Goal: Task Accomplishment & Management: Manage account settings

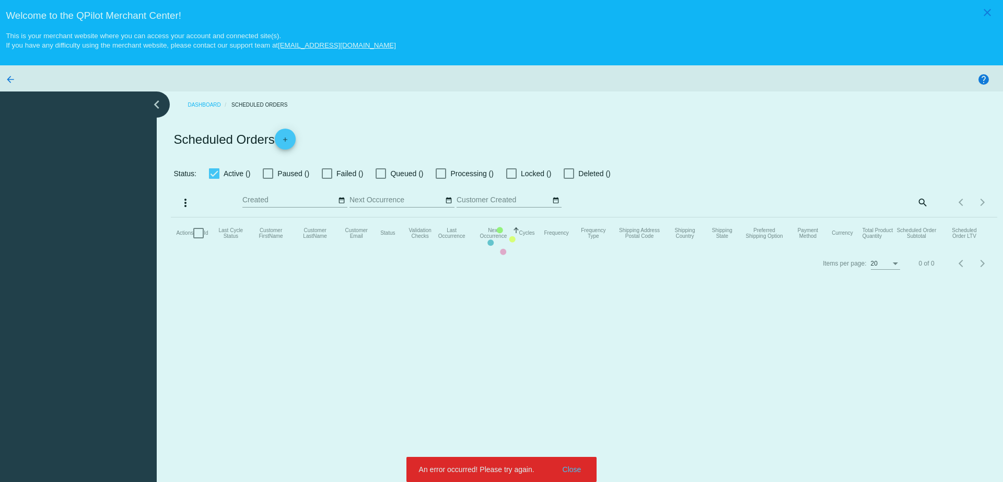
checkbox input "true"
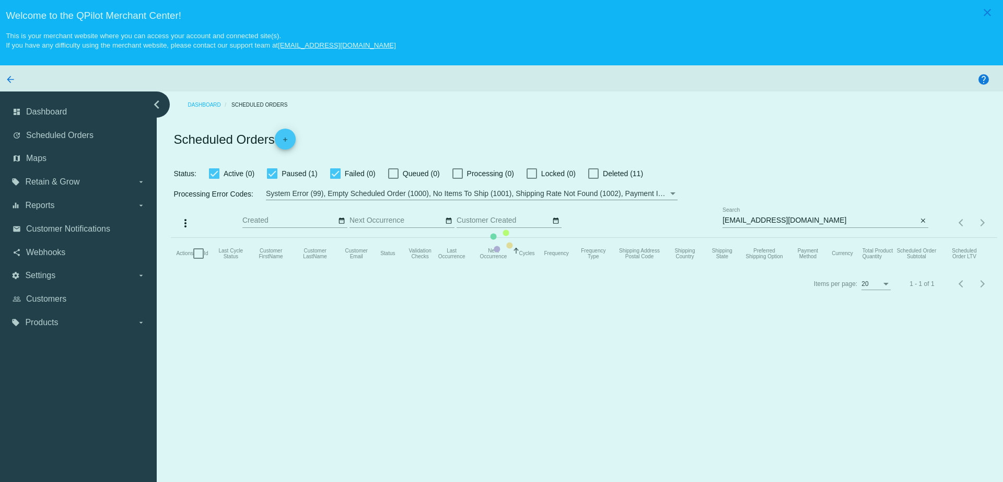
click at [784, 238] on mat-table "Actions Id Last Cycle Status Customer FirstName Customer LastName Customer Emai…" at bounding box center [584, 253] width 826 height 31
click at [789, 238] on mat-table "Actions Id Last Cycle Status Customer FirstName Customer LastName Customer Emai…" at bounding box center [584, 253] width 826 height 31
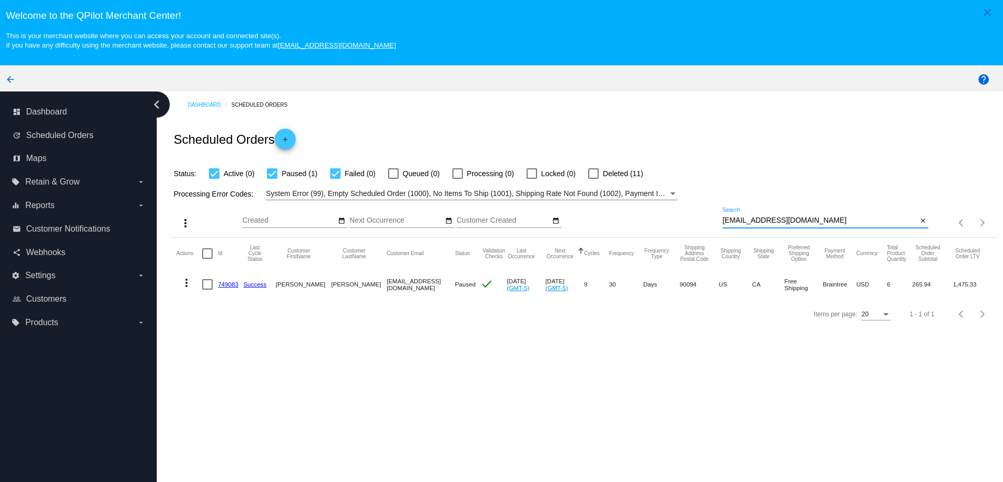
drag, startPoint x: 791, startPoint y: 224, endPoint x: 720, endPoint y: 222, distance: 71.1
click at [722, 222] on input "eyc1008@gmail.com" at bounding box center [819, 220] width 195 height 8
paste input "kpipino@y"
drag, startPoint x: 790, startPoint y: 220, endPoint x: 682, endPoint y: 221, distance: 107.6
click at [682, 221] on app-dashboard-scheduled-orders "Scheduled Orders add Status: Active (0) Paused (1) Failed (0) Queued (0) Proces…" at bounding box center [584, 223] width 826 height 210
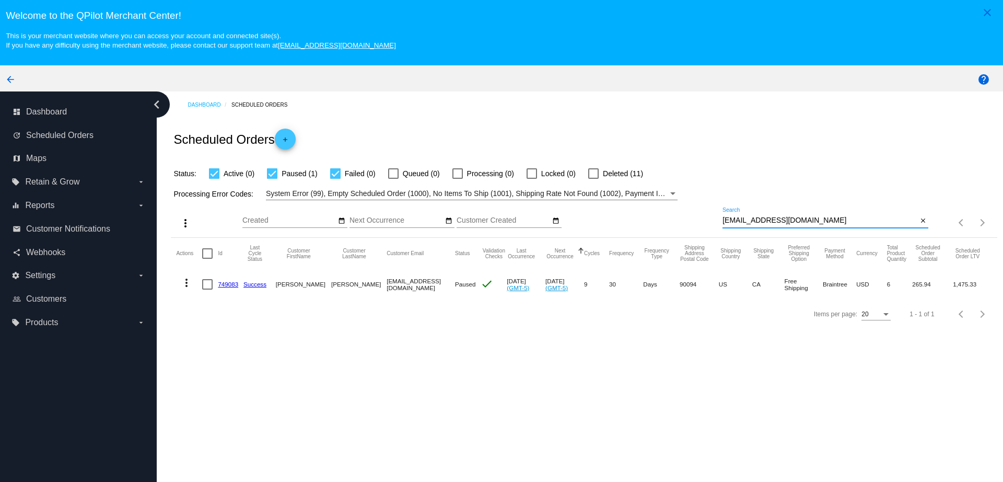
paste input
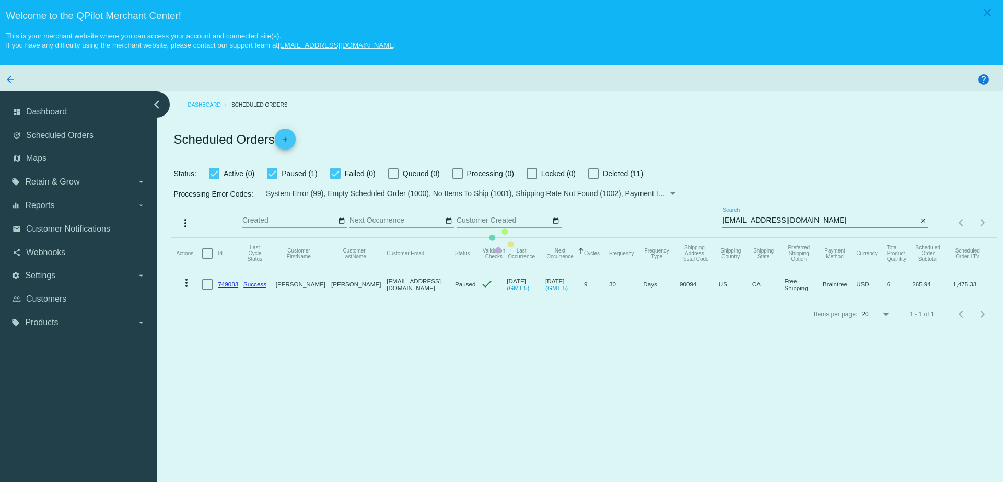
type input "kpipino@ymail.com"
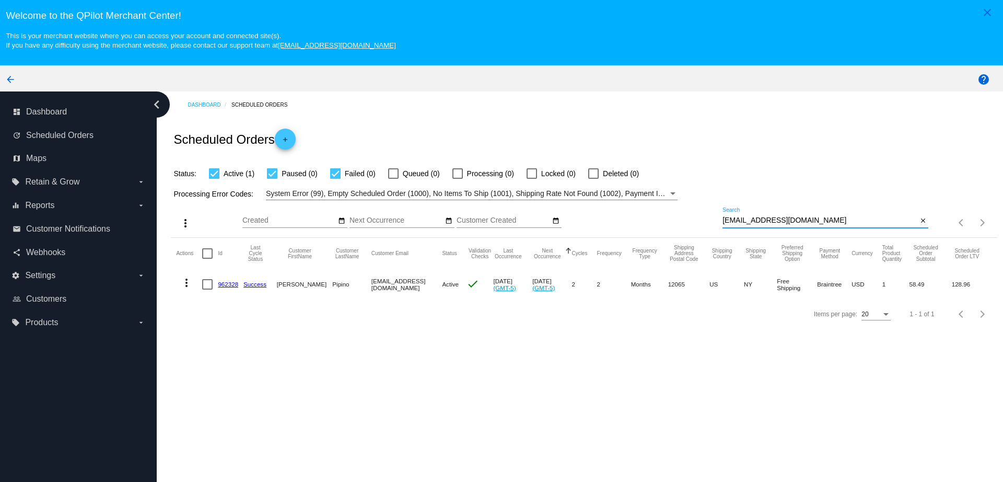
click at [229, 279] on mat-cell "962328" at bounding box center [231, 284] width 26 height 30
click at [233, 289] on mat-cell "962328" at bounding box center [231, 284] width 26 height 30
click at [233, 288] on mat-cell "962328" at bounding box center [231, 284] width 26 height 30
click at [232, 286] on link "962328" at bounding box center [228, 283] width 20 height 7
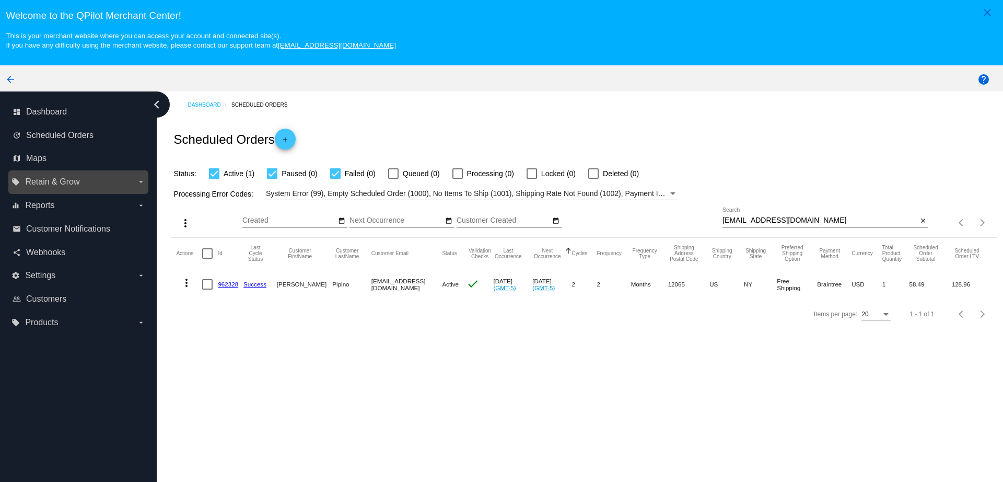
click at [140, 185] on icon "arrow_drop_down" at bounding box center [141, 182] width 8 height 8
click at [0, 0] on input "local_offer Retain & Grow arrow_drop_down" at bounding box center [0, 0] width 0 height 0
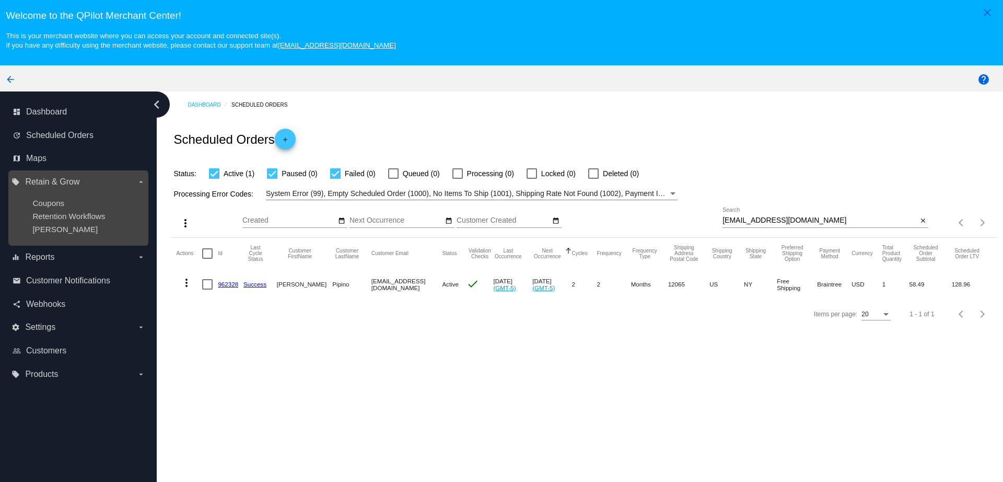
click at [82, 202] on div "Coupons" at bounding box center [86, 202] width 108 height 9
click at [52, 201] on span "Coupons" at bounding box center [48, 202] width 32 height 9
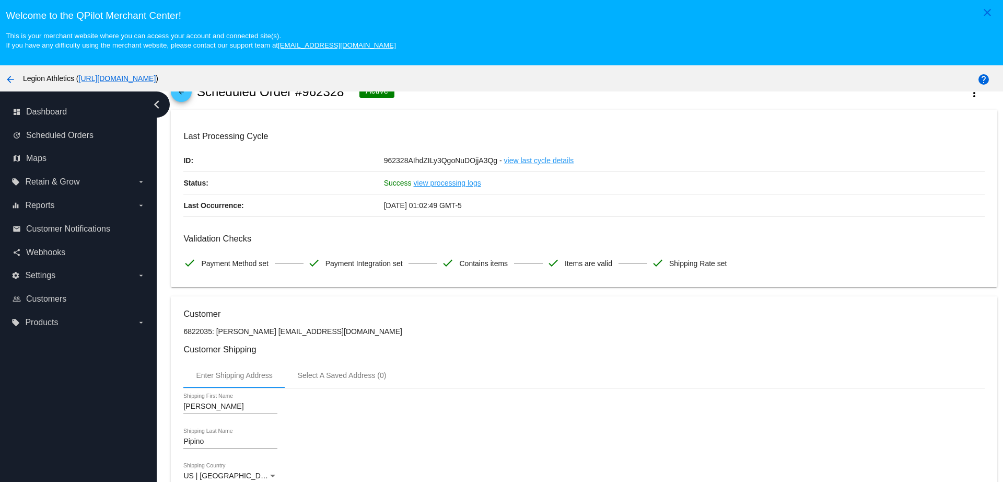
scroll to position [65, 0]
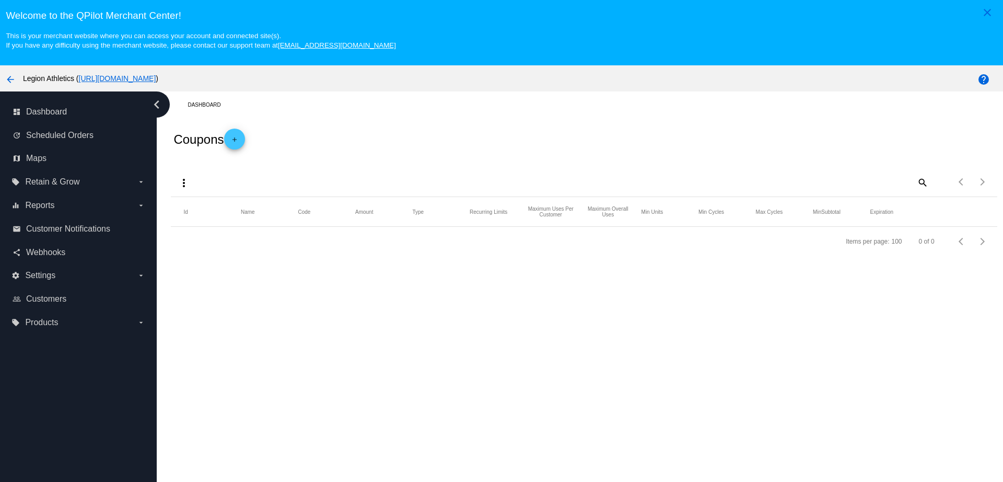
click at [245, 139] on link "add" at bounding box center [234, 138] width 21 height 21
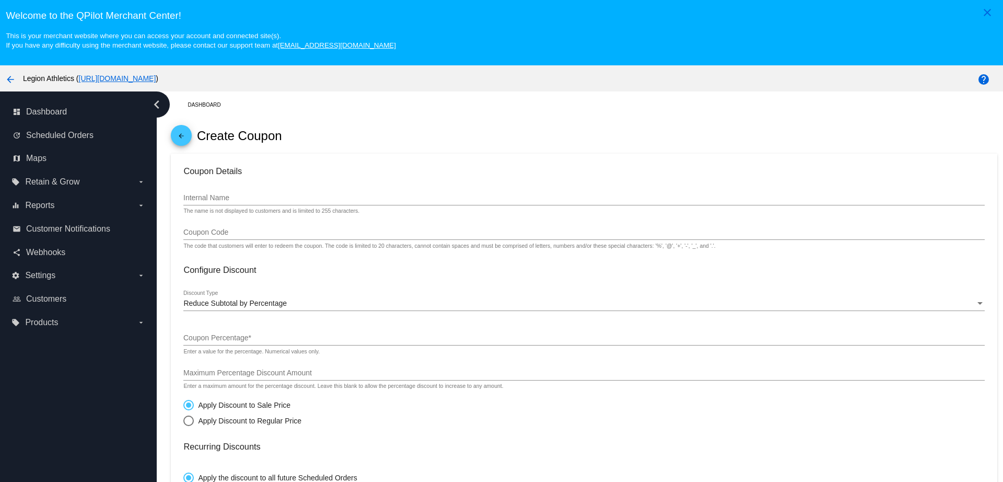
click at [291, 203] on div "Internal Name" at bounding box center [583, 195] width 801 height 20
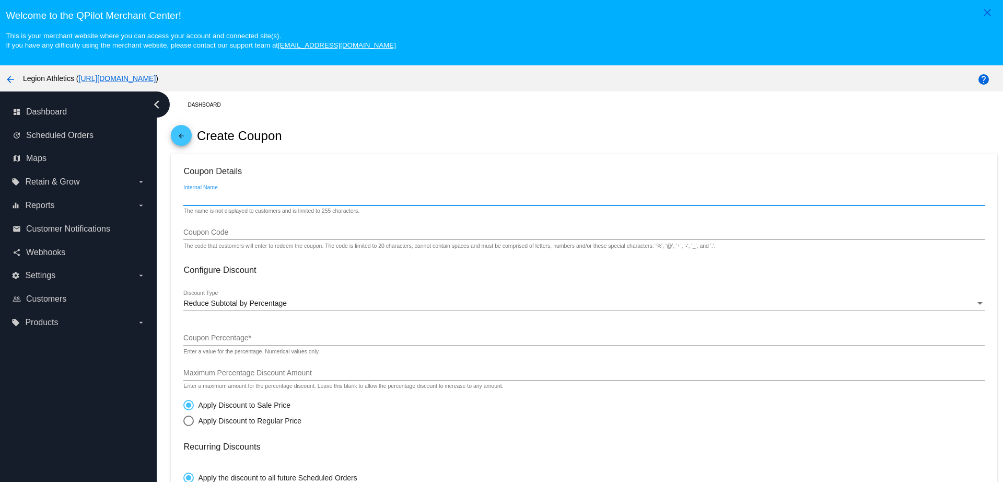
type input "e"
type input "KellyInternal"
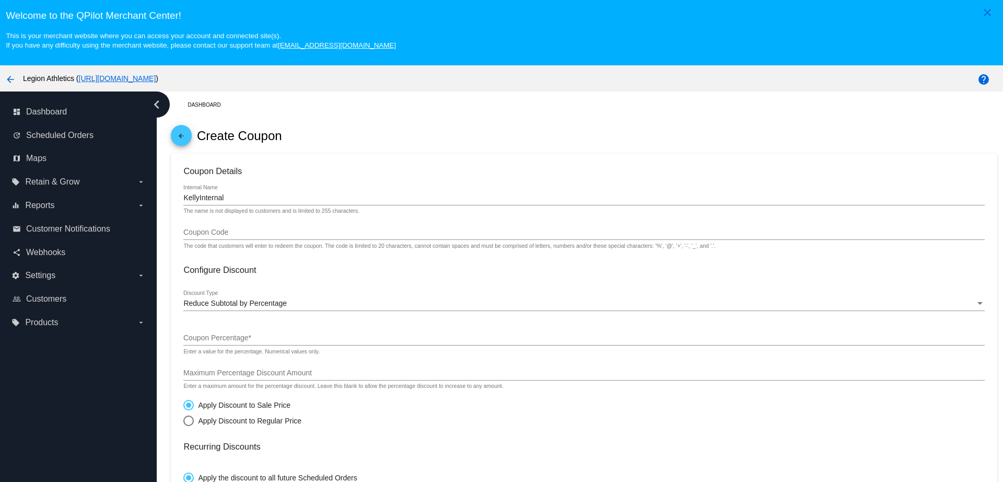
click at [221, 226] on div "Coupon Code" at bounding box center [583, 229] width 801 height 20
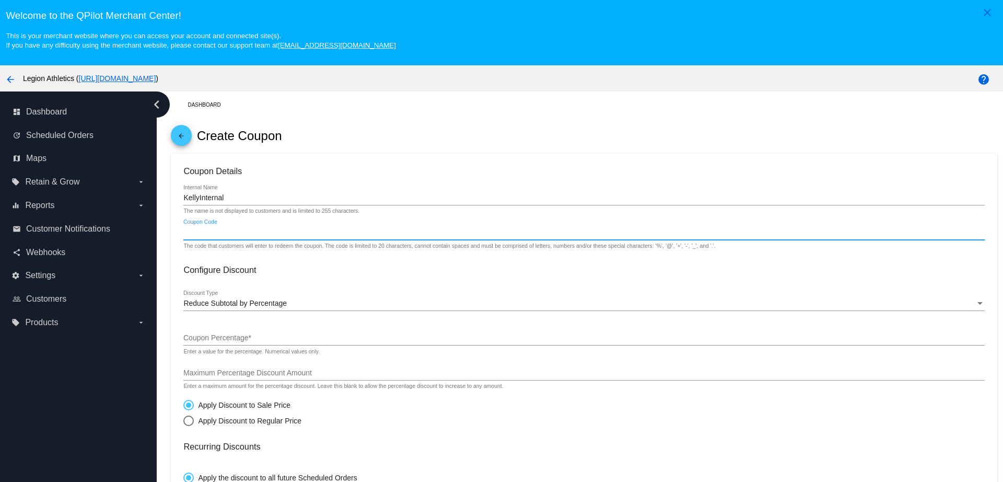
click at [227, 233] on input "Coupon Code" at bounding box center [583, 232] width 801 height 8
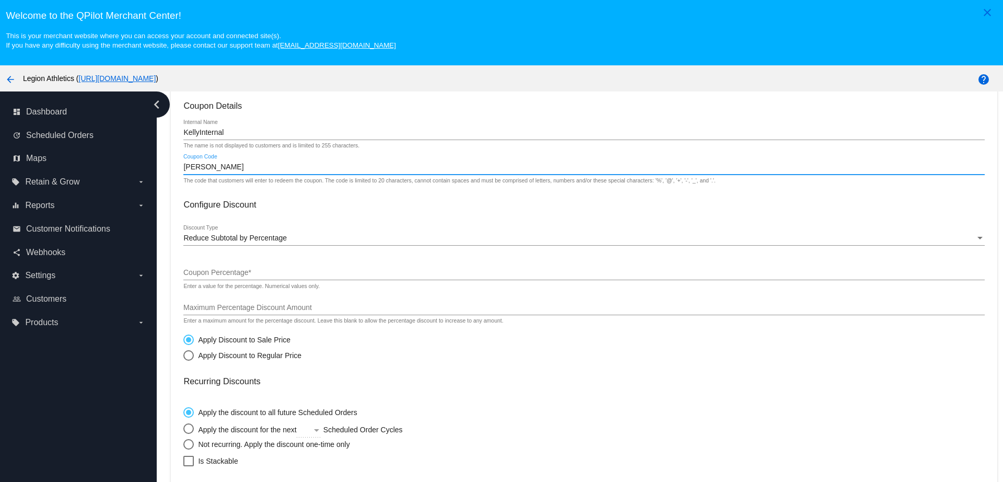
type input "kelly_points"
click at [303, 242] on div "Reduce Subtotal by Percentage" at bounding box center [578, 238] width 791 height 8
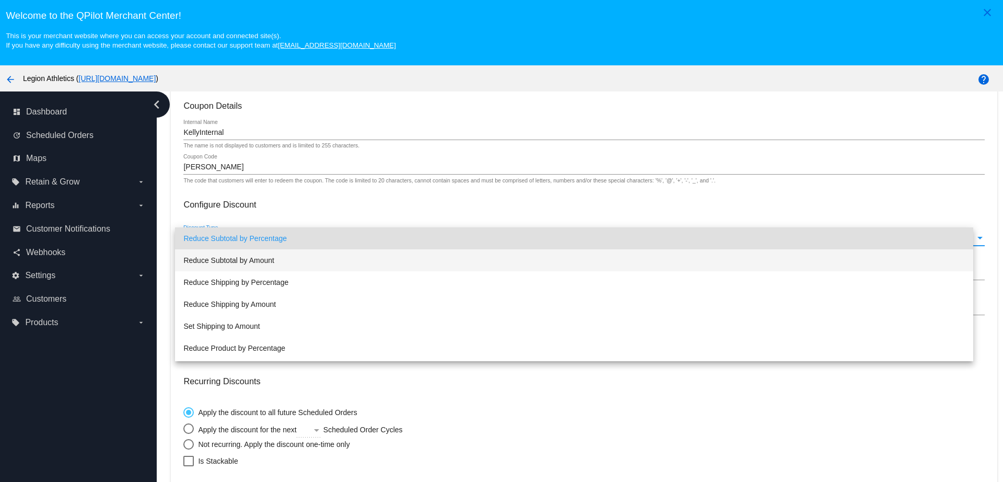
click at [287, 264] on span "Reduce Subtotal by Amount" at bounding box center [573, 260] width 781 height 22
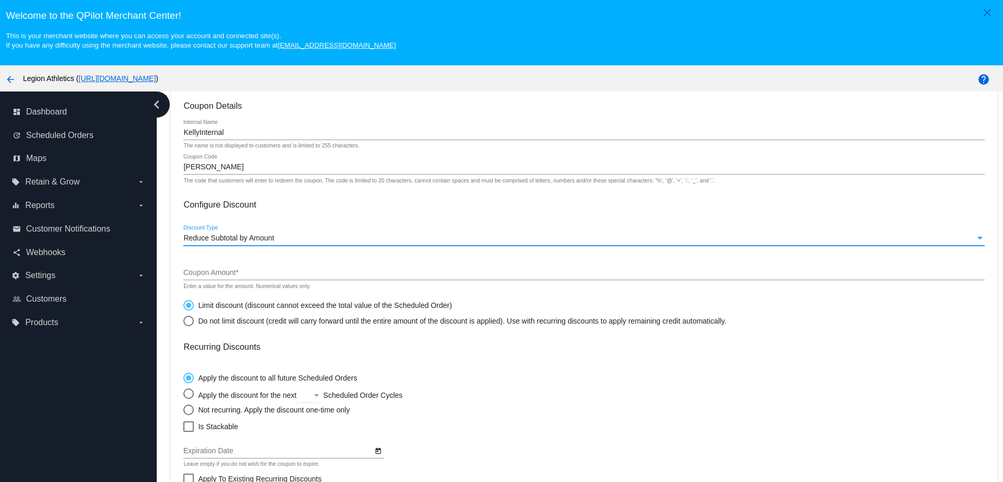
scroll to position [131, 0]
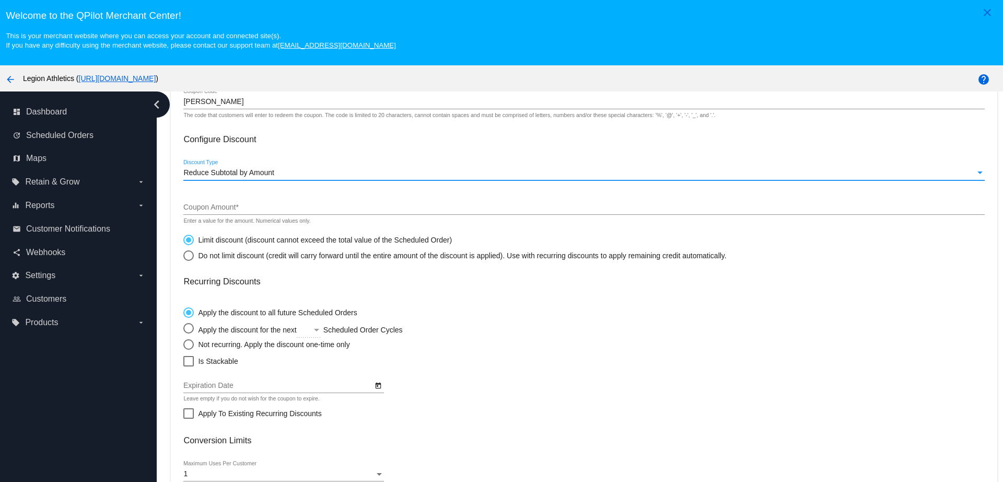
click at [264, 207] on input "Coupon Amount *" at bounding box center [583, 207] width 801 height 8
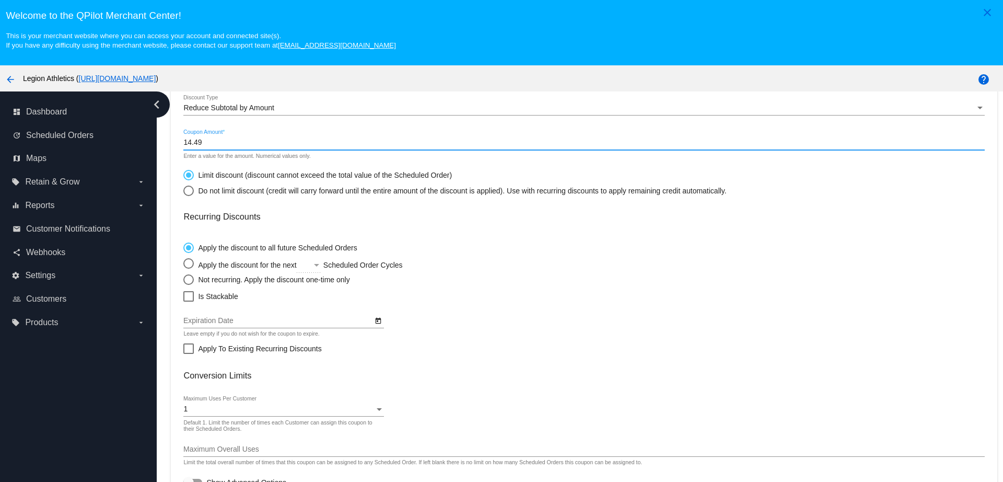
scroll to position [196, 0]
type input "14.49"
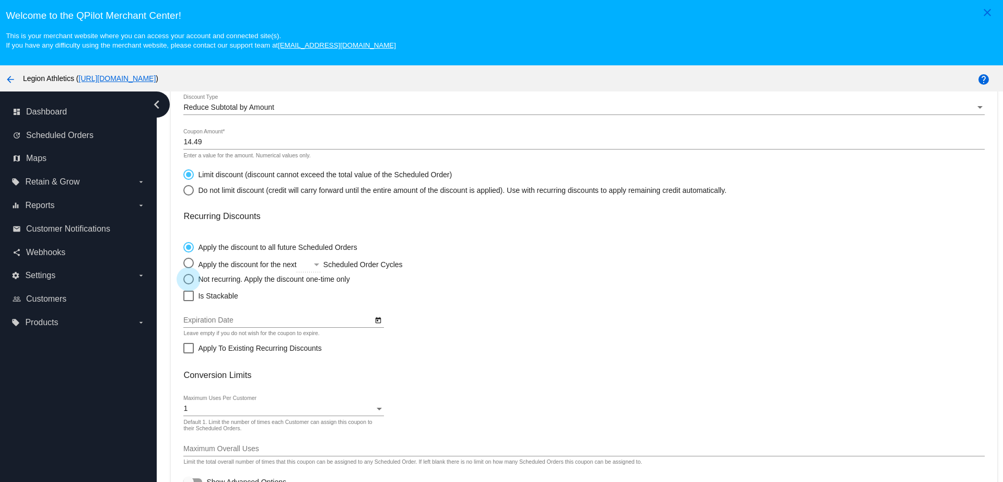
click at [190, 276] on div "Select an option" at bounding box center [188, 279] width 10 height 10
click at [183, 278] on input "Not recurring. Apply the discount one-time only" at bounding box center [183, 278] width 1 height 1
radio input "true"
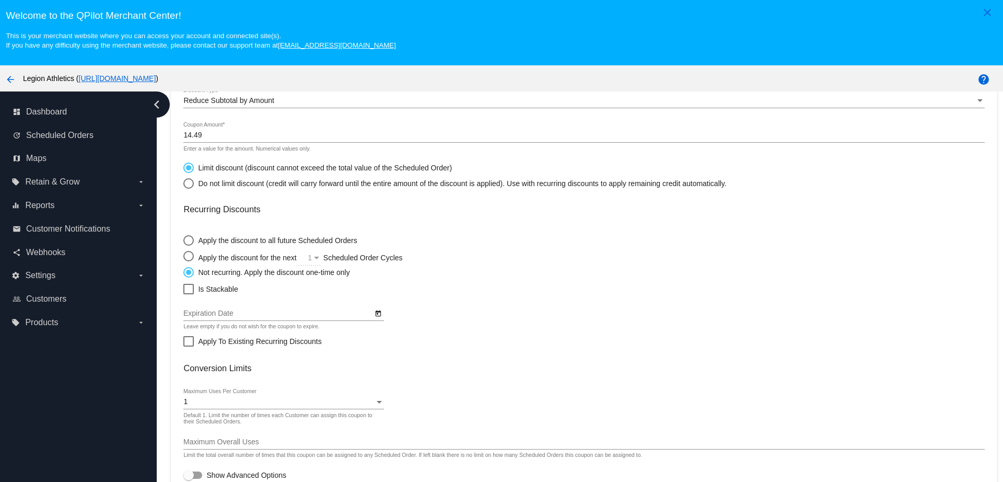
scroll to position [65, 0]
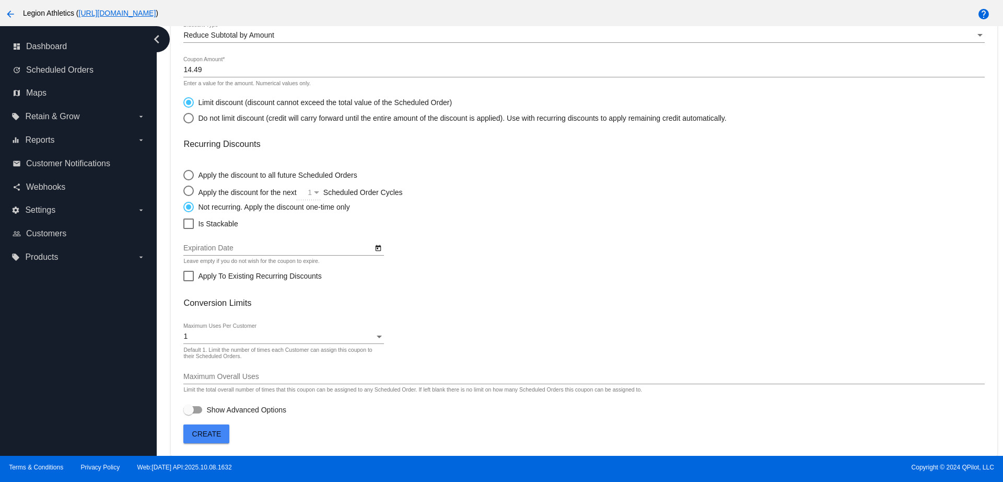
click at [214, 440] on button "Create" at bounding box center [206, 433] width 46 height 19
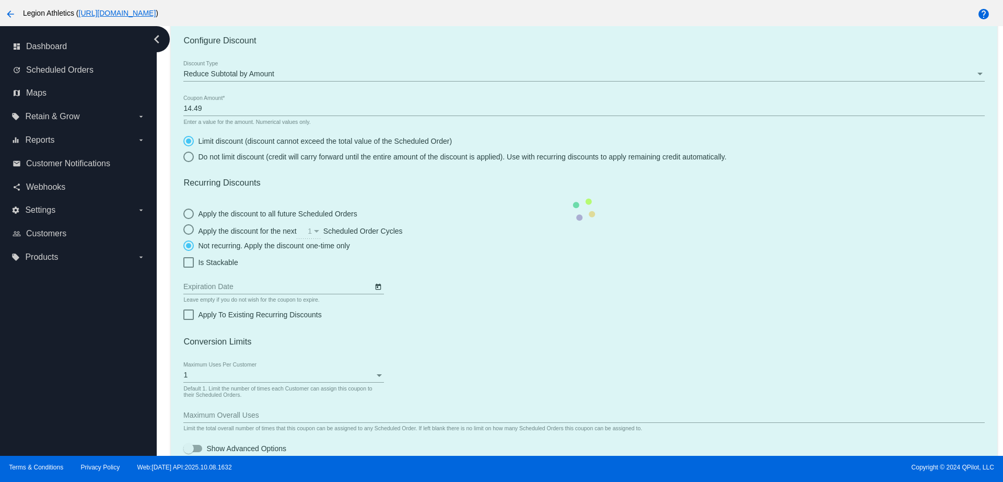
scroll to position [7, 0]
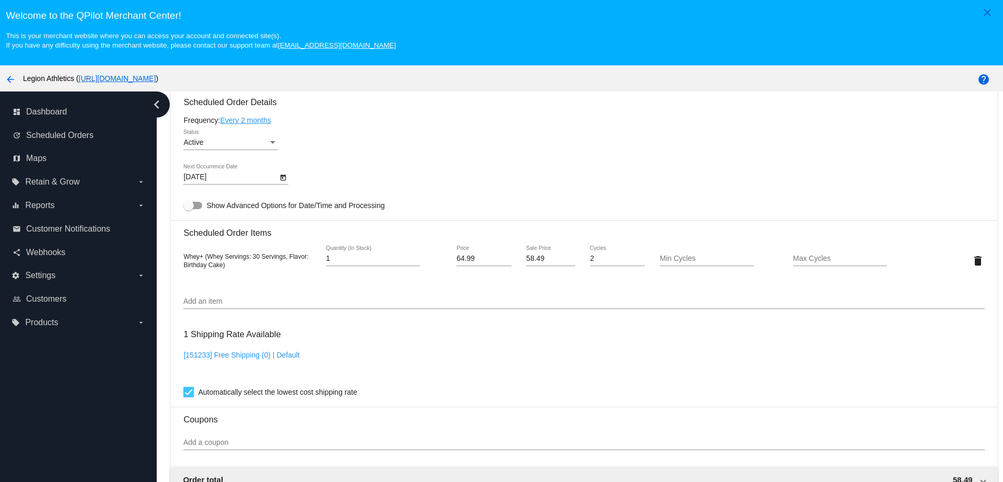
scroll to position [783, 0]
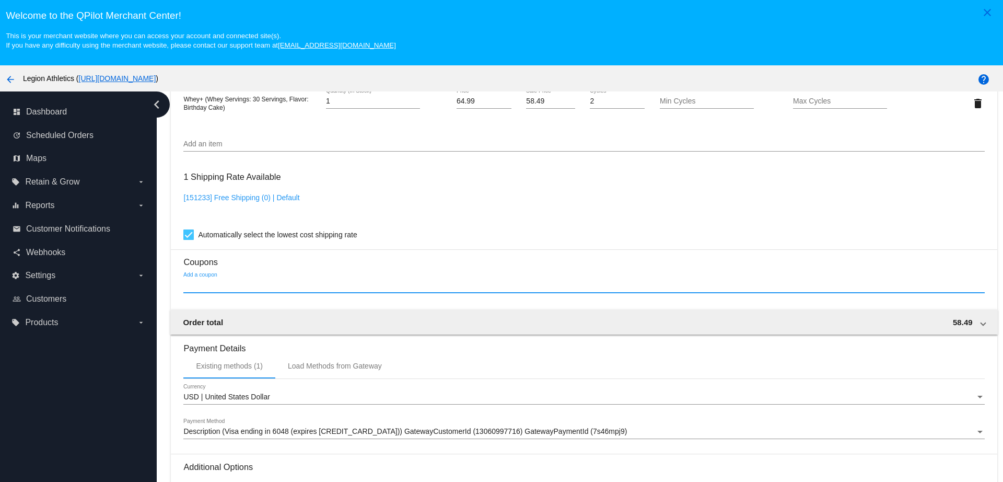
click at [225, 285] on input "Add a coupon" at bounding box center [583, 285] width 801 height 8
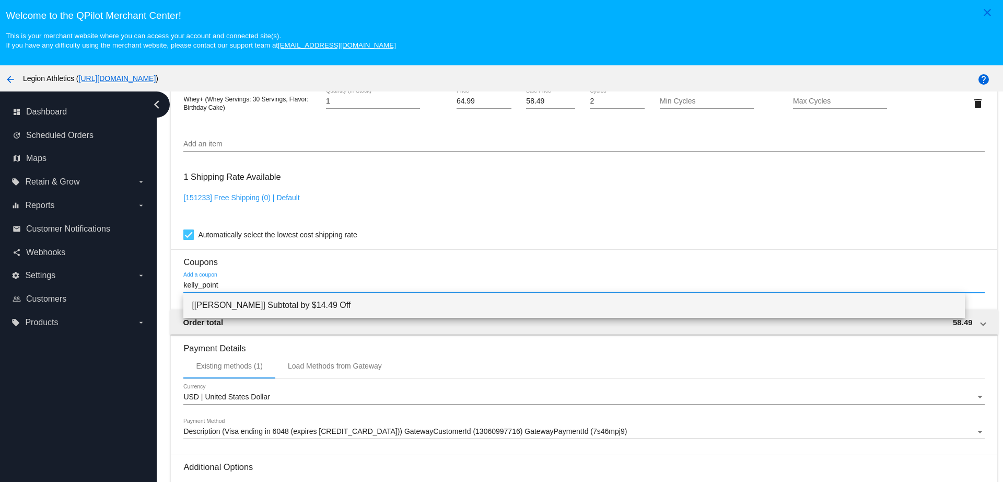
type input "kelly_point"
click at [298, 304] on span "[kelly_points] Subtotal by $14.49 Off" at bounding box center [574, 304] width 764 height 25
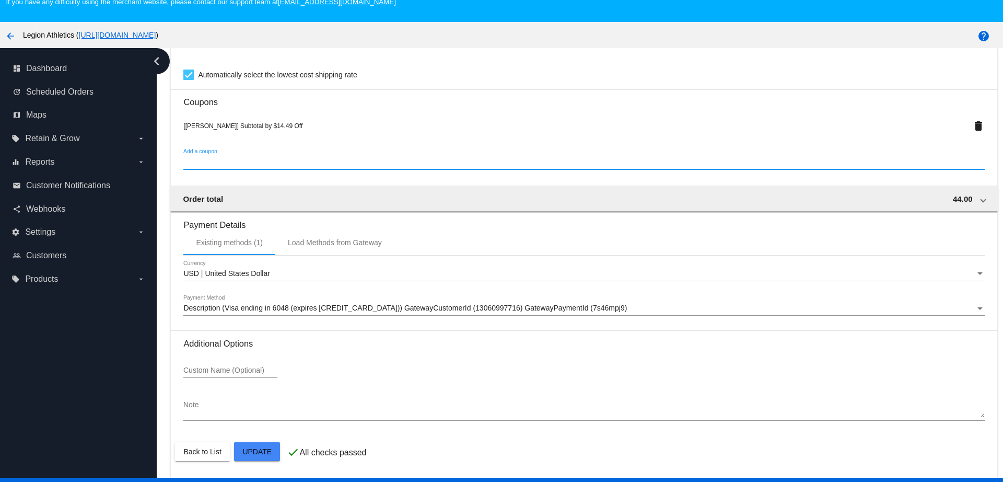
scroll to position [65, 0]
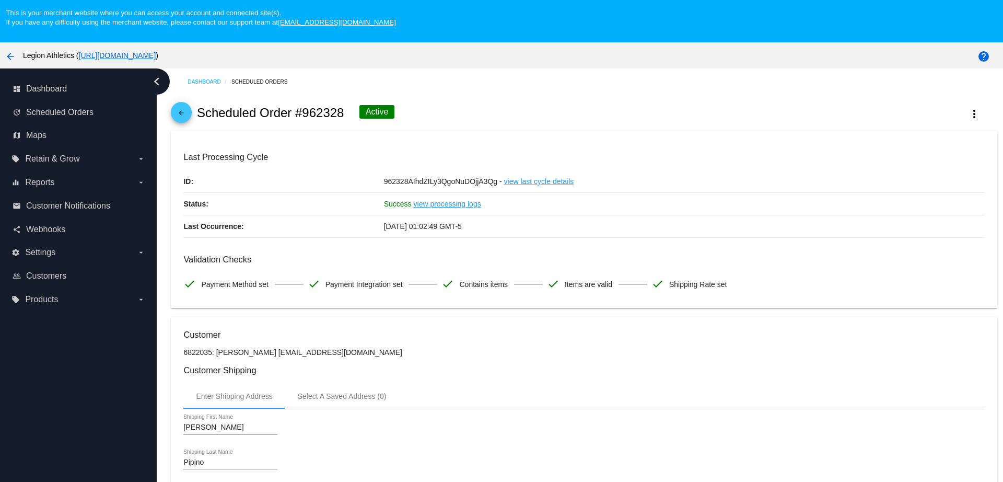
scroll to position [0, 0]
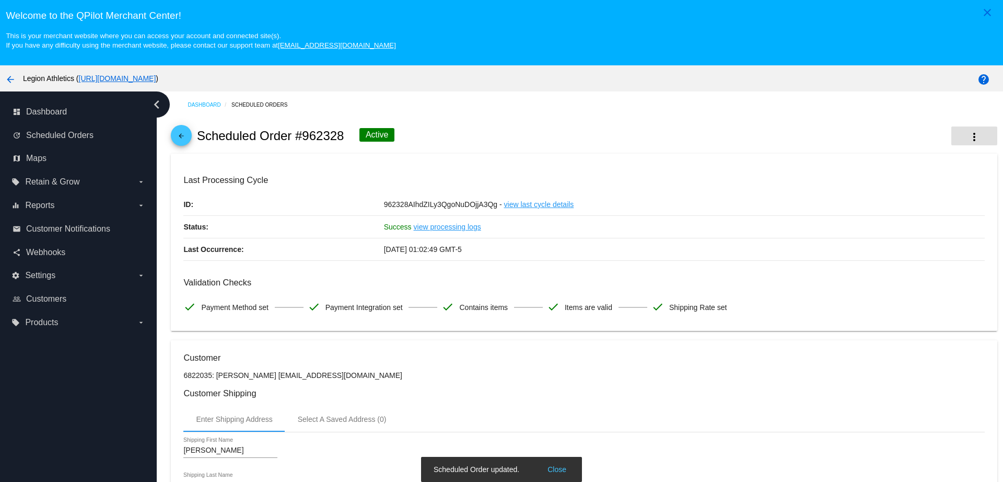
click at [968, 137] on mat-icon "more_vert" at bounding box center [974, 137] width 13 height 13
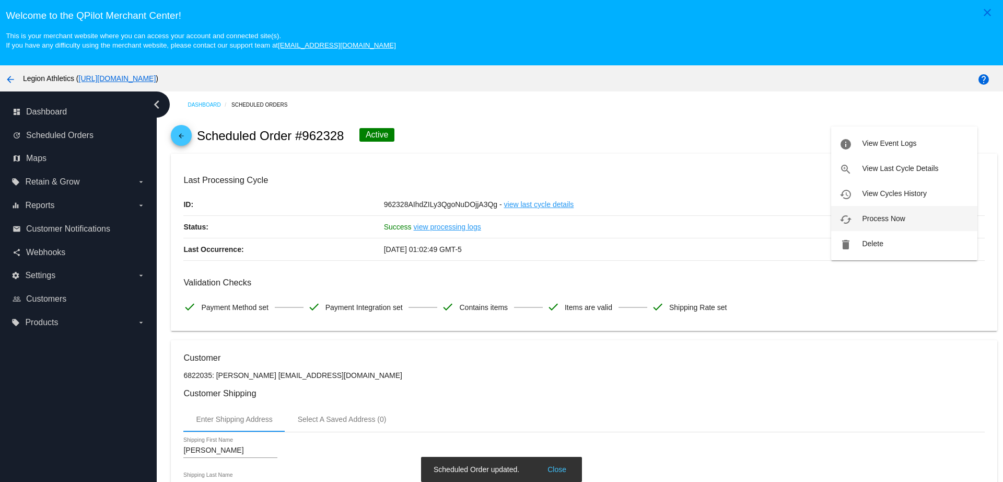
click at [896, 221] on span "Process Now" at bounding box center [883, 218] width 43 height 8
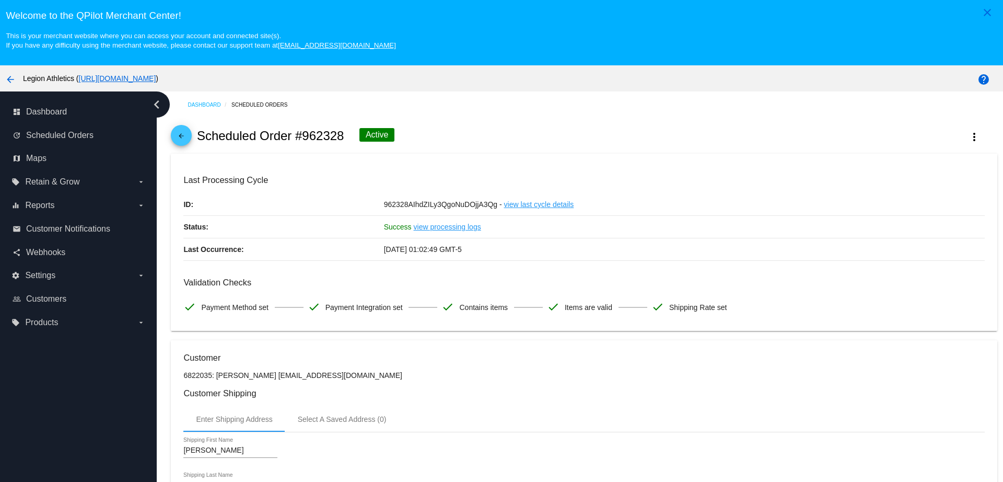
scroll to position [65, 0]
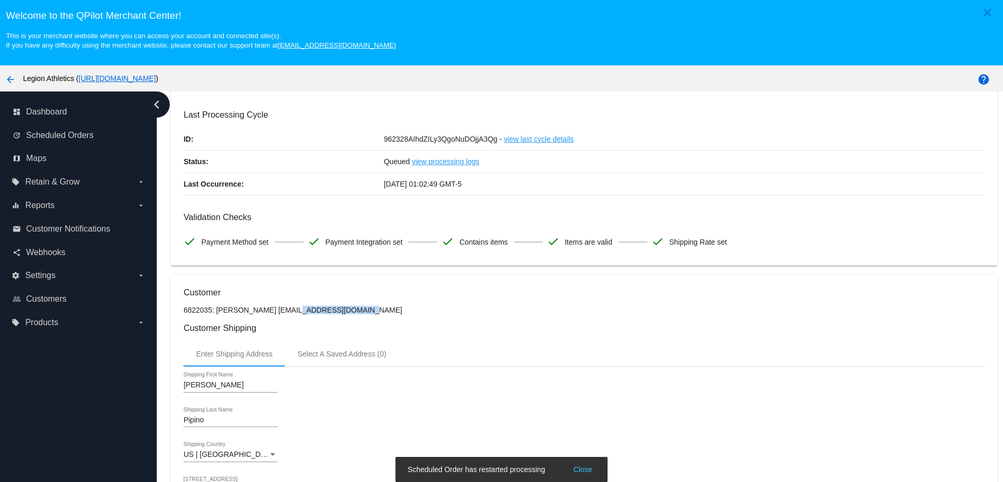
copy p "kpipino@ymail.com"
drag, startPoint x: 301, startPoint y: 314, endPoint x: 257, endPoint y: 313, distance: 43.9
click at [257, 313] on p "6822035: [PERSON_NAME] [EMAIL_ADDRESS][DOMAIN_NAME]" at bounding box center [583, 310] width 801 height 8
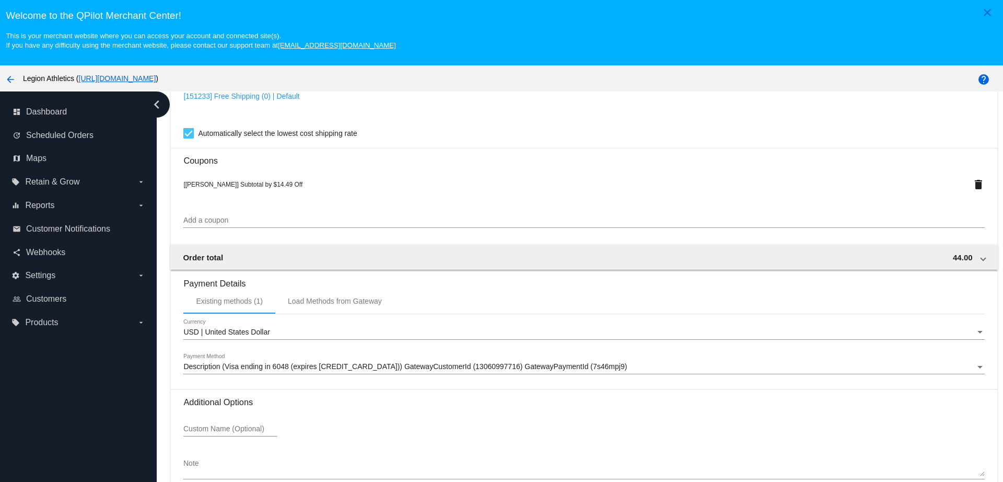
scroll to position [900, 0]
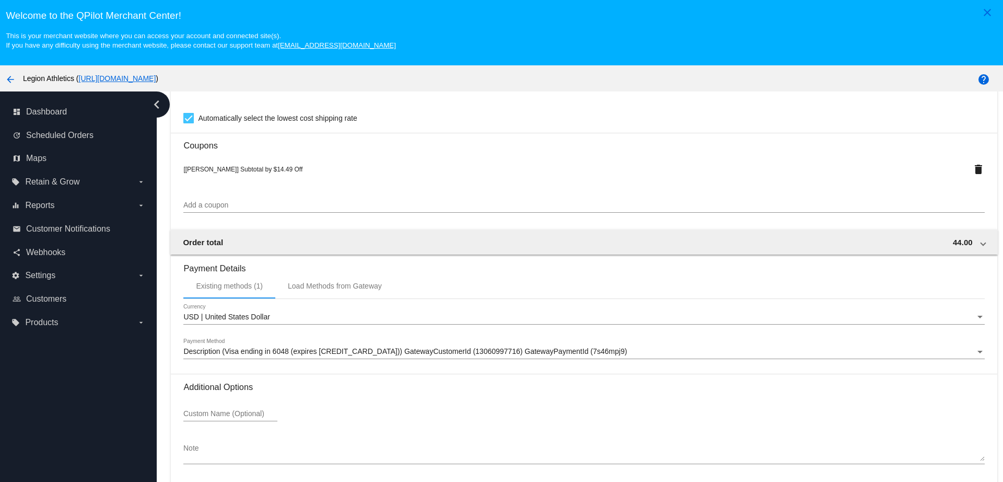
click at [421, 346] on div "Description (Visa ending in 6048 (expires 0828)) GatewayCustomerId (13060997716…" at bounding box center [583, 348] width 801 height 20
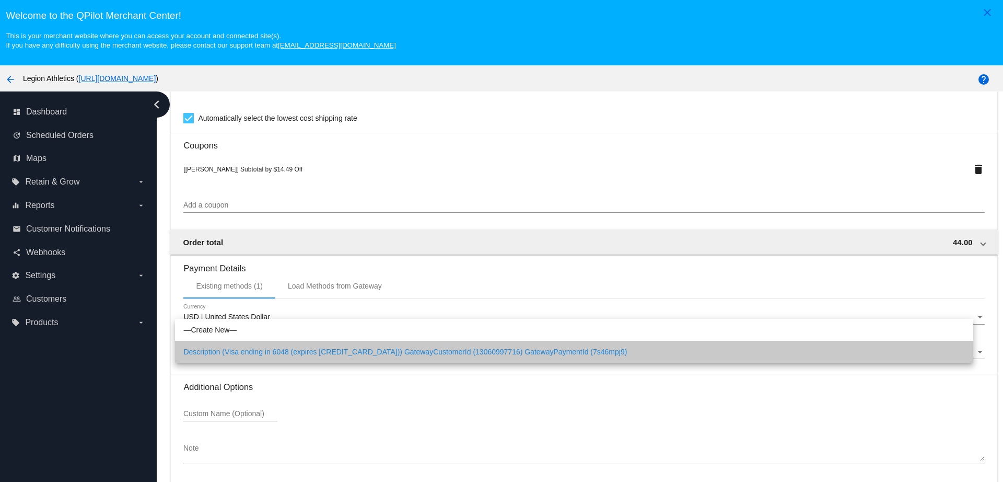
click at [416, 350] on span "Description (Visa ending in 6048 (expires [CREDIT_CARD_DATA])) GatewayCustomerI…" at bounding box center [573, 352] width 781 height 22
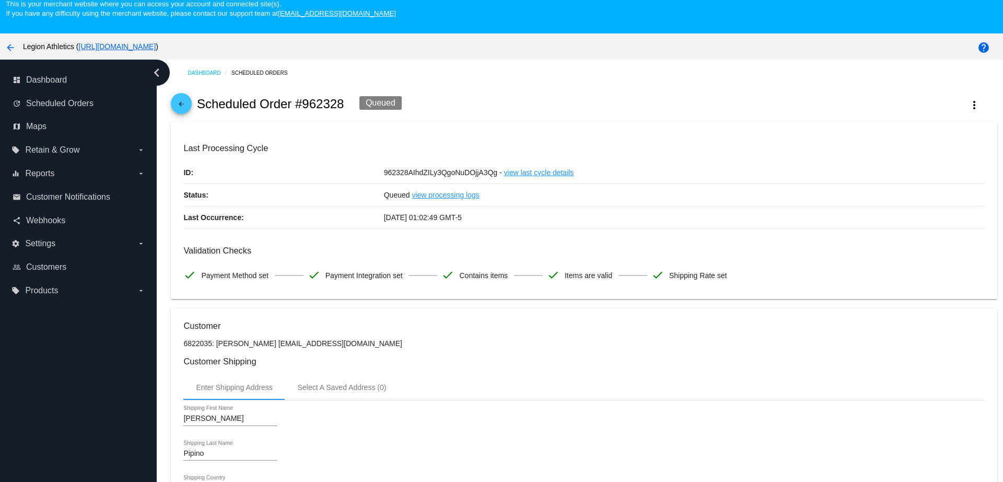
scroll to position [0, 0]
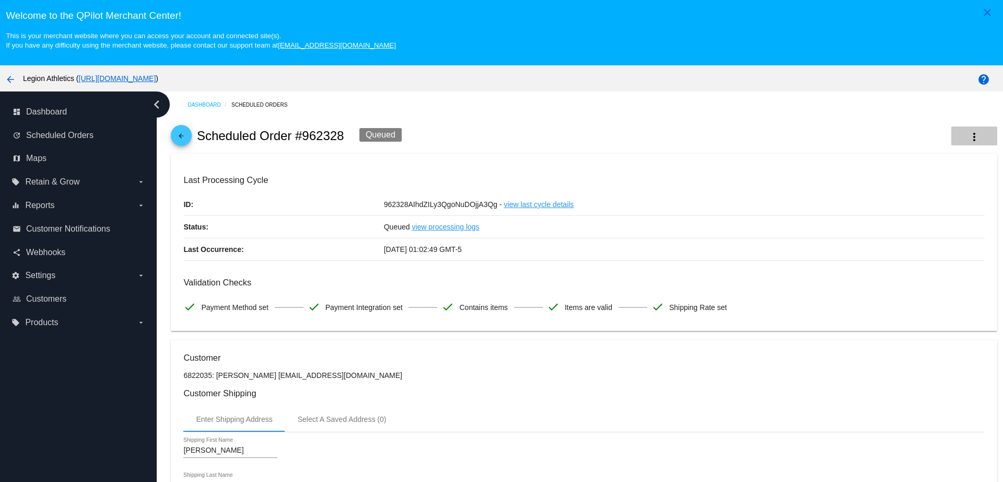
click at [968, 137] on mat-icon "more_vert" at bounding box center [974, 137] width 13 height 13
click at [721, 122] on div at bounding box center [501, 241] width 1003 height 482
click at [380, 133] on div "Queued" at bounding box center [380, 135] width 42 height 14
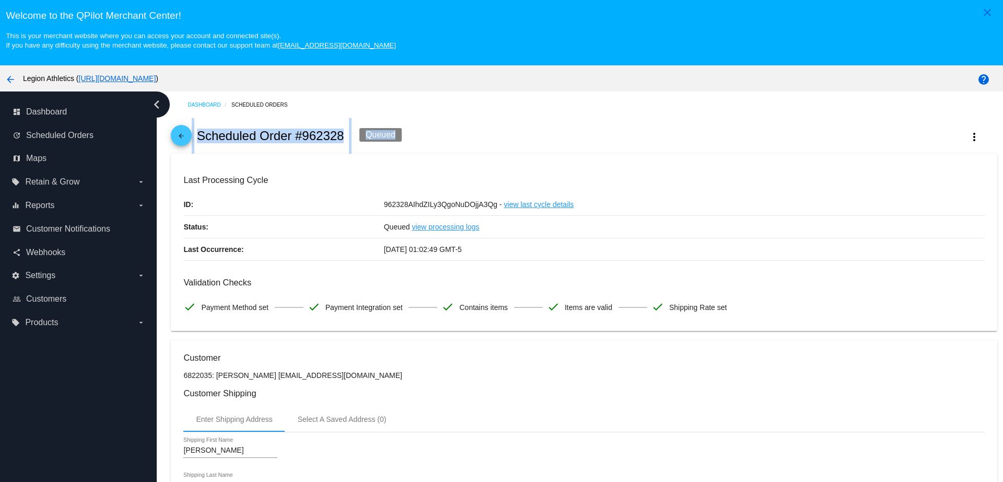
click at [460, 133] on div "arrow_back Scheduled Order #962328 Queued more_vert" at bounding box center [584, 136] width 826 height 36
